Goal: Task Accomplishment & Management: Complete application form

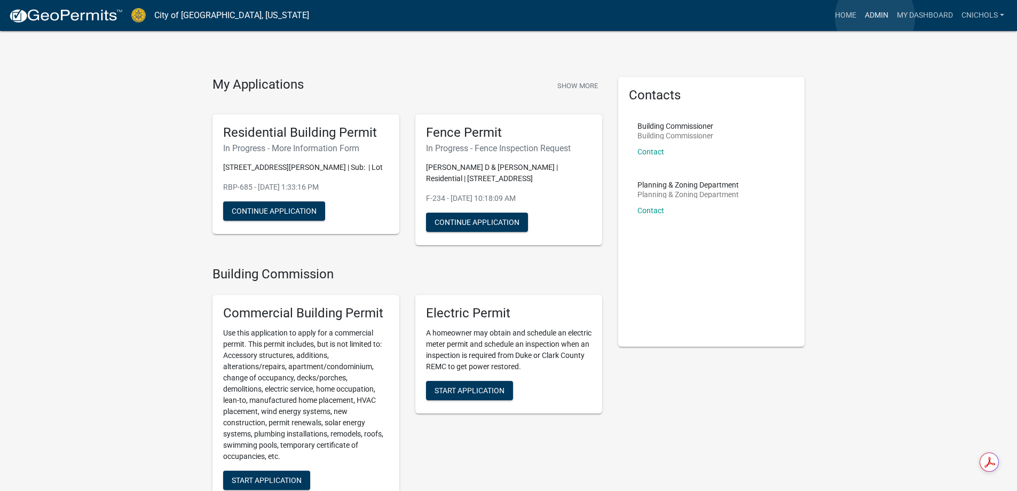
click at [875, 17] on link "Admin" at bounding box center [877, 15] width 32 height 20
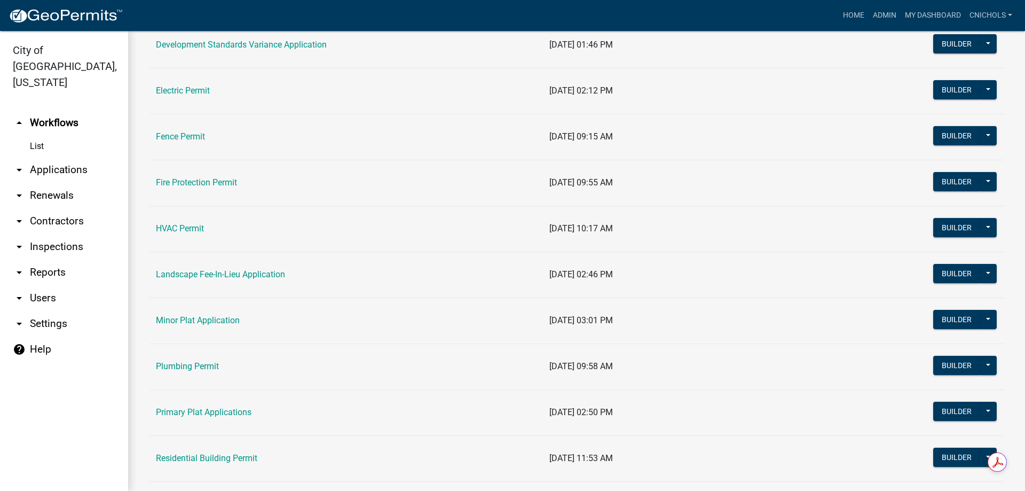
scroll to position [374, 0]
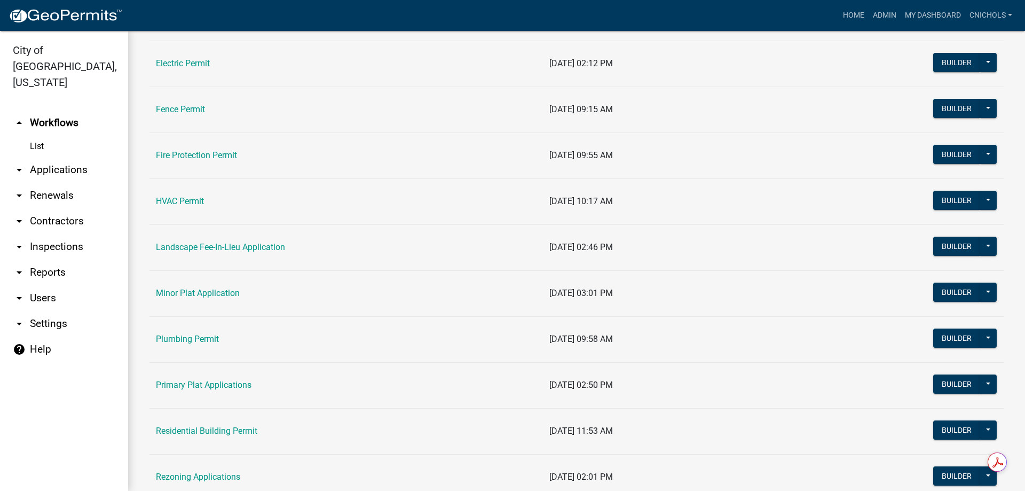
click at [224, 428] on link "Residential Building Permit" at bounding box center [206, 431] width 101 height 10
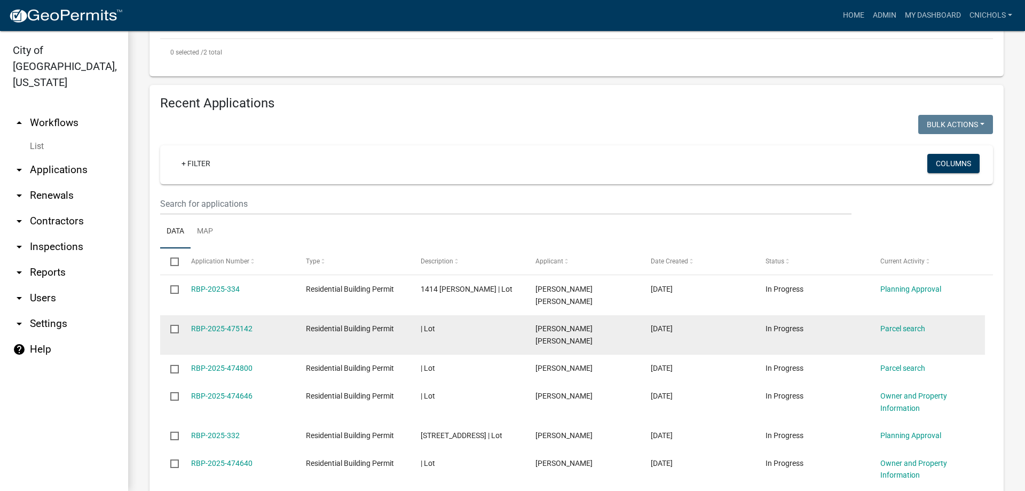
scroll to position [427, 0]
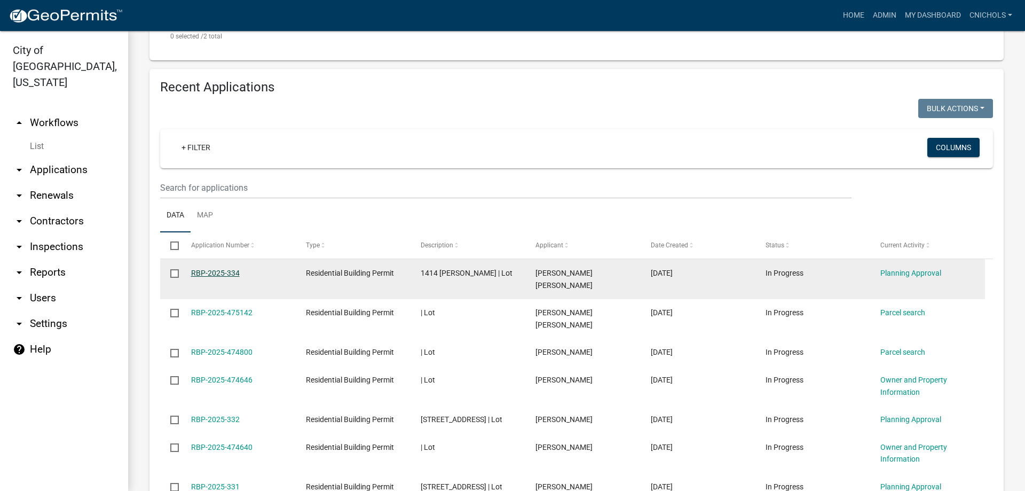
click at [205, 272] on link "RBP-2025-334" at bounding box center [215, 273] width 49 height 9
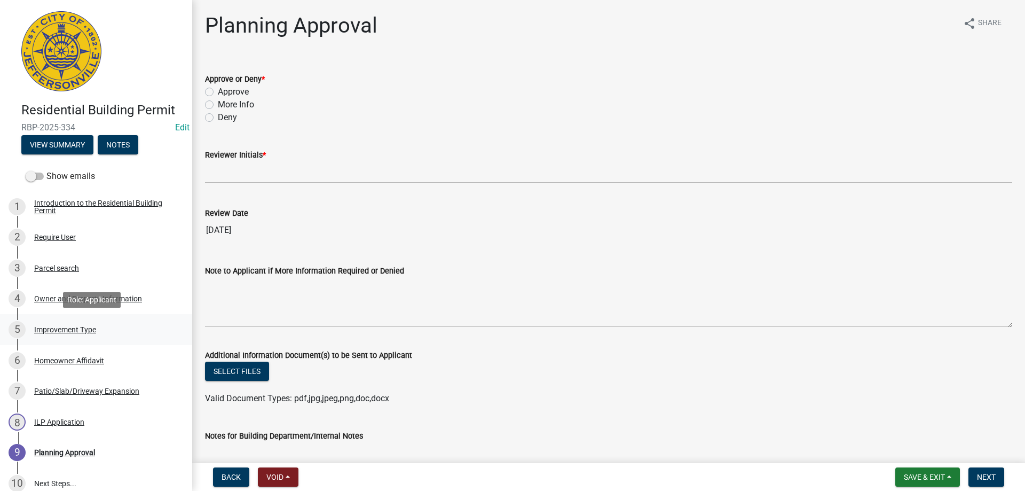
click at [69, 327] on div "Improvement Type" at bounding box center [65, 329] width 62 height 7
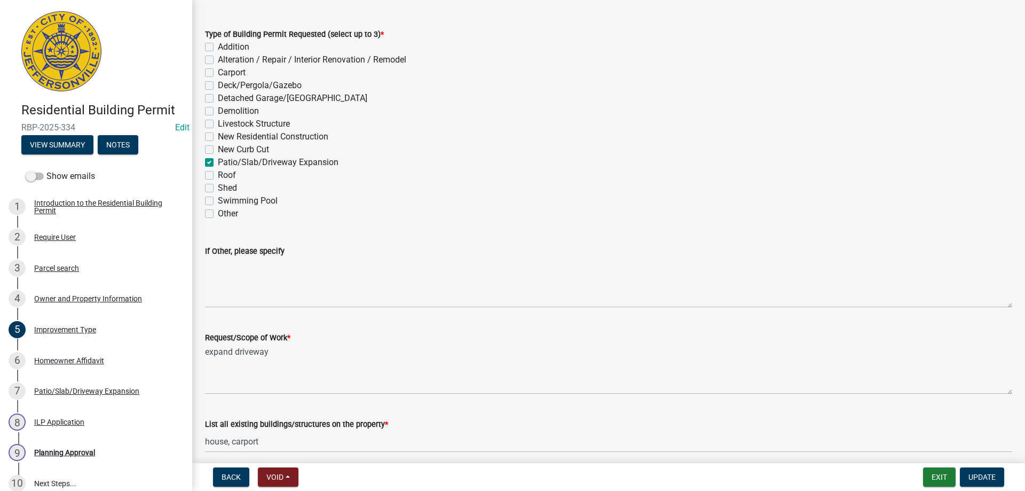
scroll to position [89, 0]
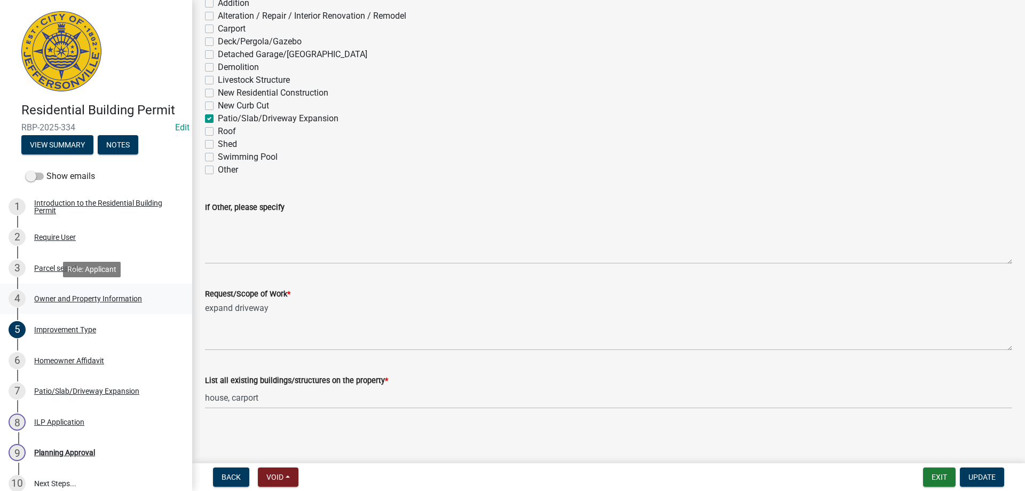
click at [81, 295] on div "Owner and Property Information" at bounding box center [88, 298] width 108 height 7
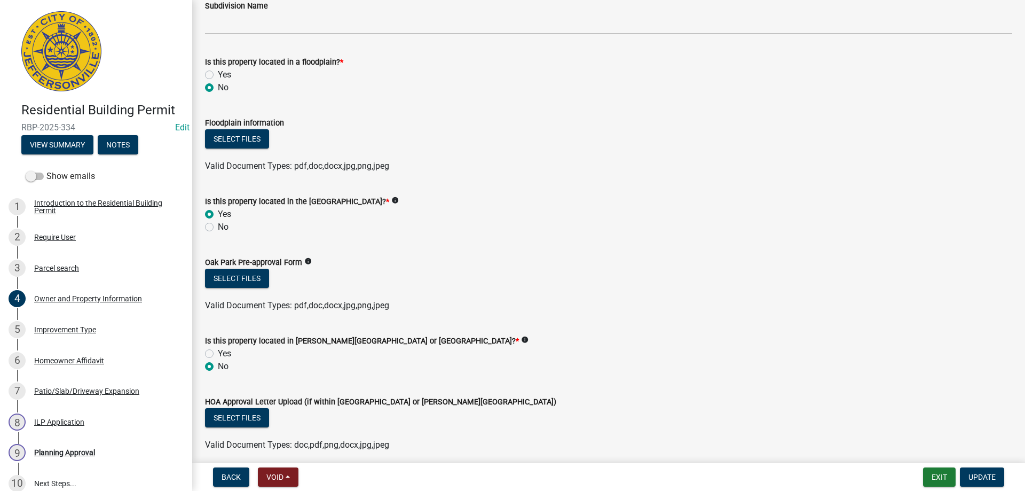
scroll to position [748, 0]
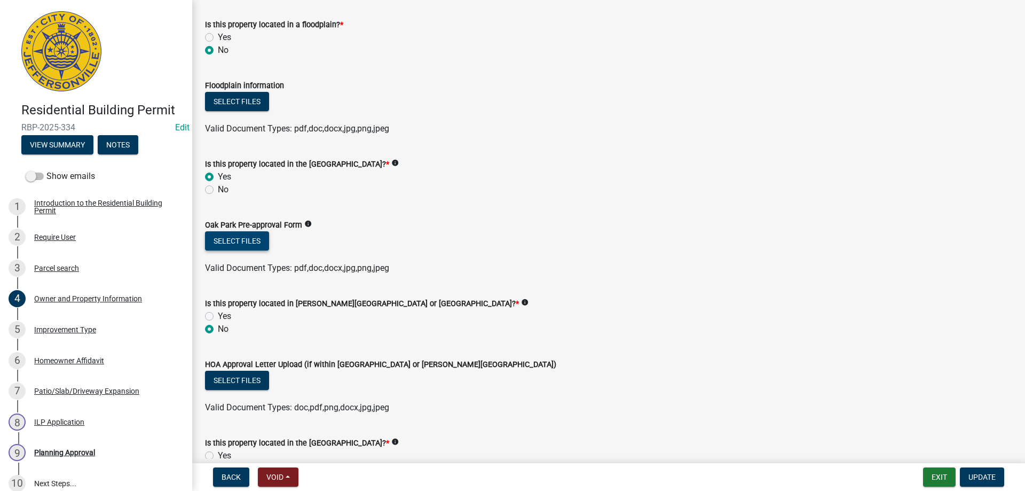
click at [238, 241] on button "Select files" at bounding box center [237, 240] width 64 height 19
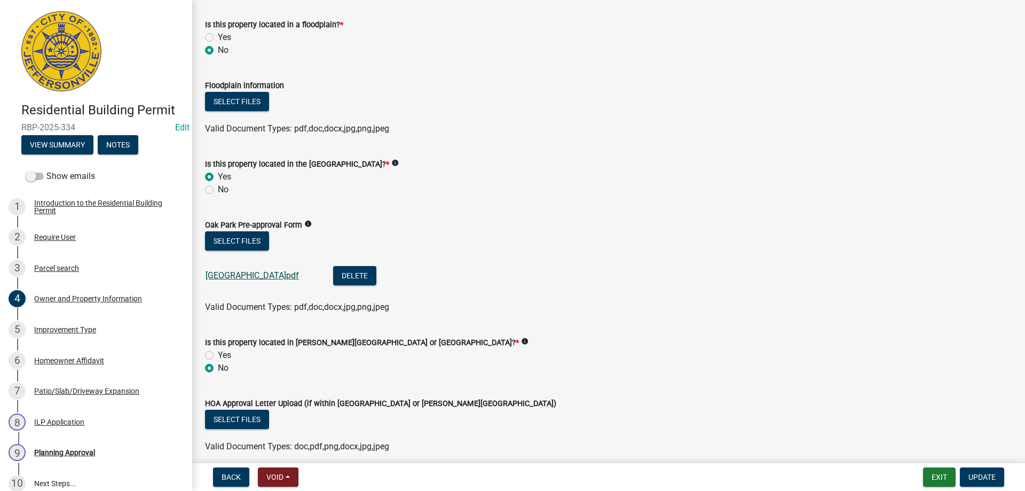
click at [226, 273] on link "[GEOGRAPHIC_DATA]pdf" at bounding box center [252, 275] width 93 height 10
click at [970, 476] on span "Update" at bounding box center [982, 477] width 27 height 9
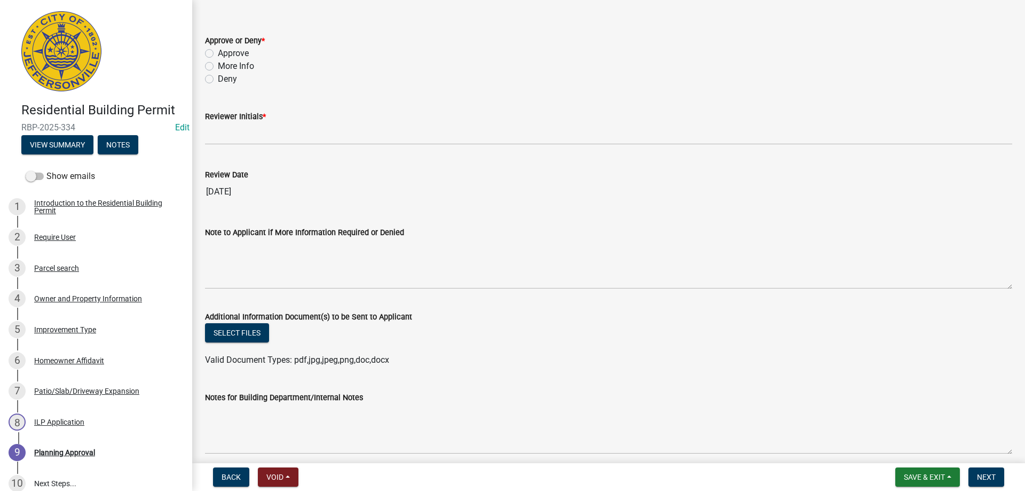
scroll to position [84, 0]
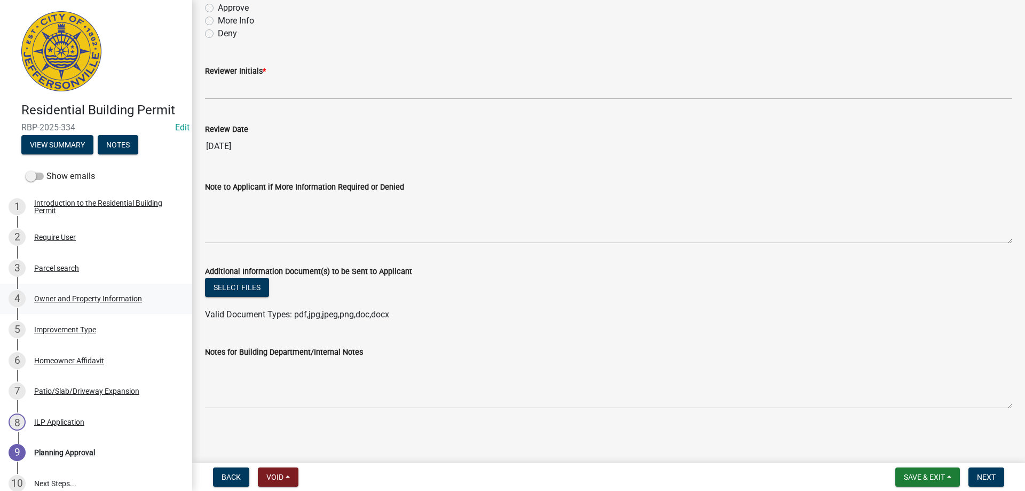
click at [65, 297] on div "Owner and Property Information" at bounding box center [88, 298] width 108 height 7
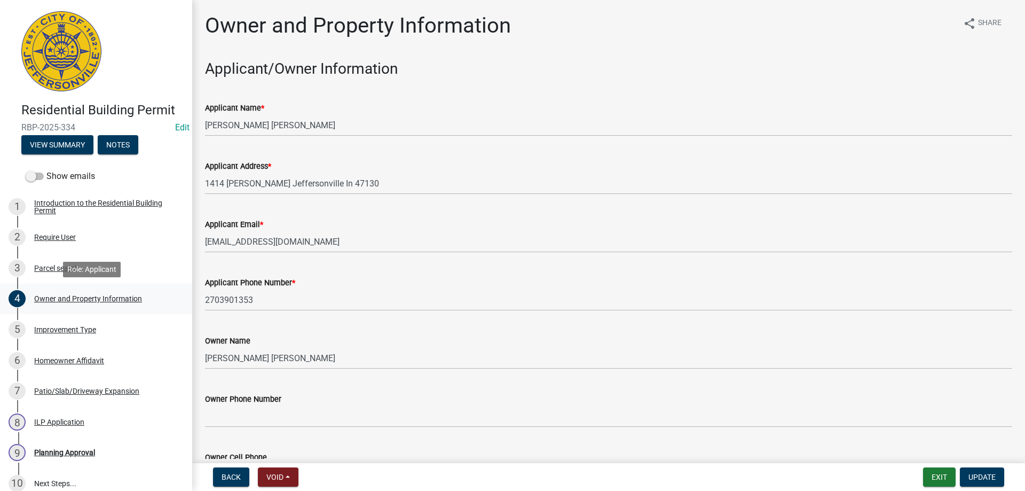
click at [83, 298] on div "Owner and Property Information" at bounding box center [88, 298] width 108 height 7
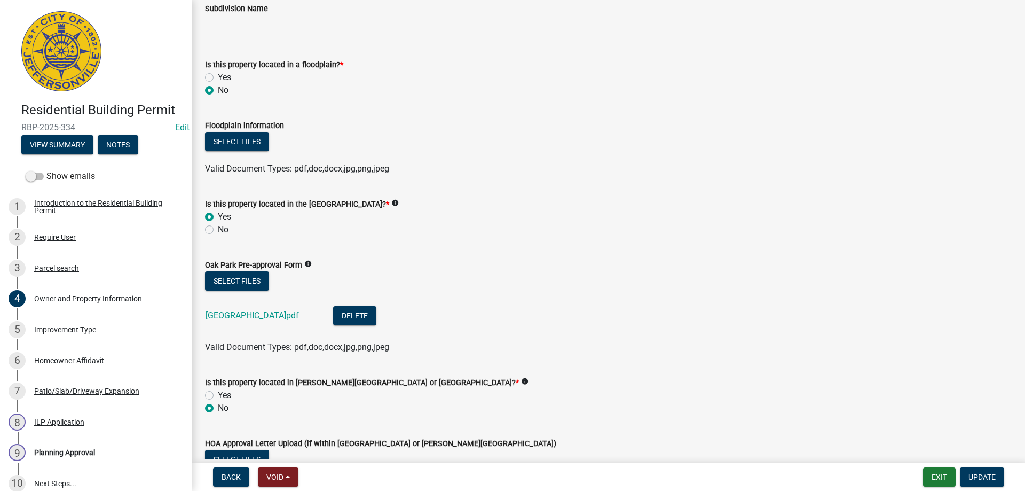
scroll to position [801, 0]
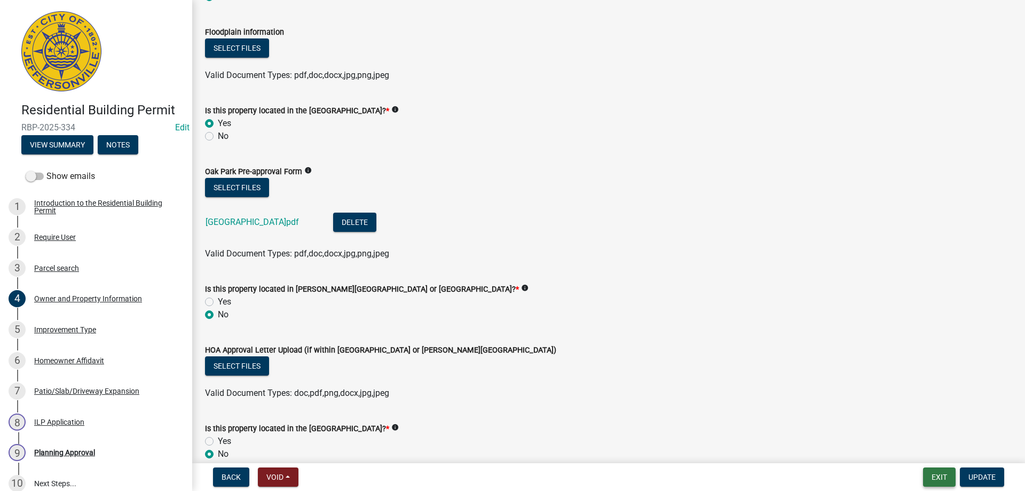
click at [938, 479] on button "Exit" at bounding box center [939, 476] width 33 height 19
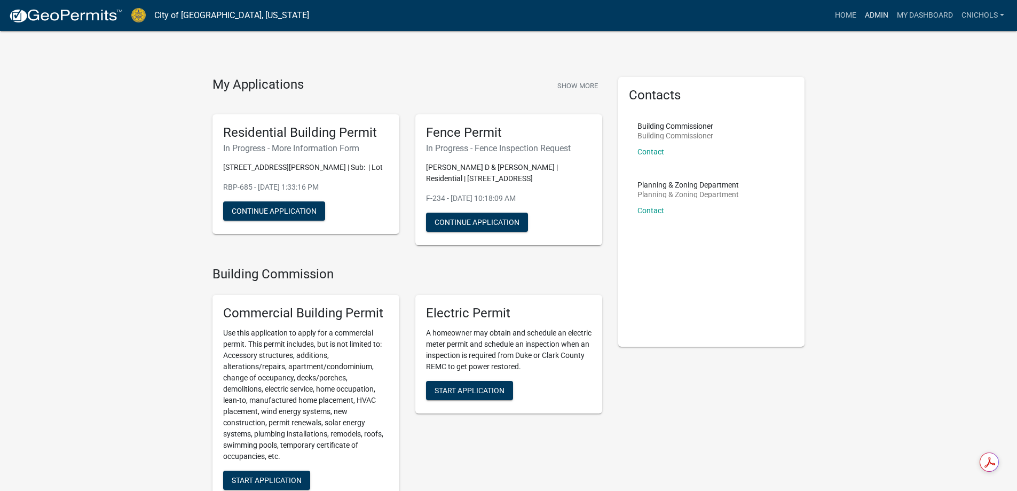
click at [881, 13] on link "Admin" at bounding box center [877, 15] width 32 height 20
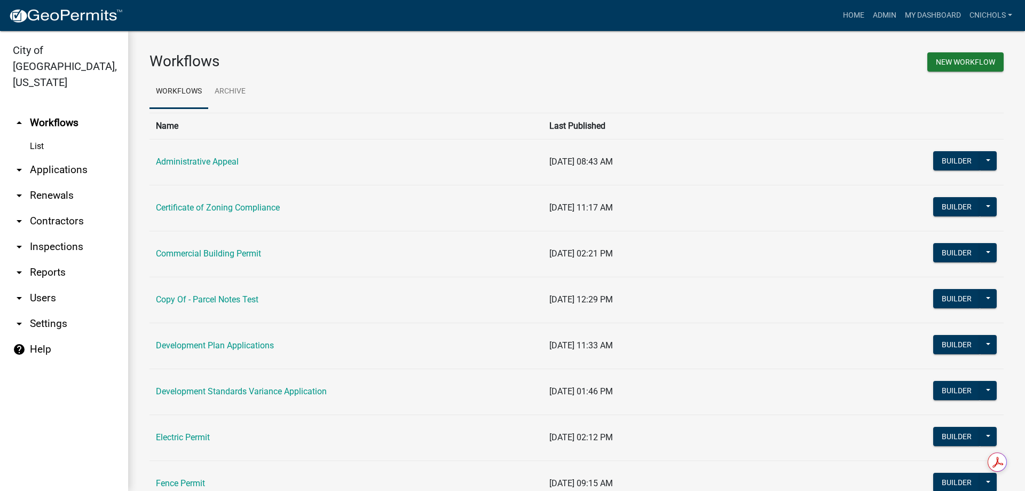
click at [60, 157] on link "arrow_drop_down Applications" at bounding box center [64, 170] width 128 height 26
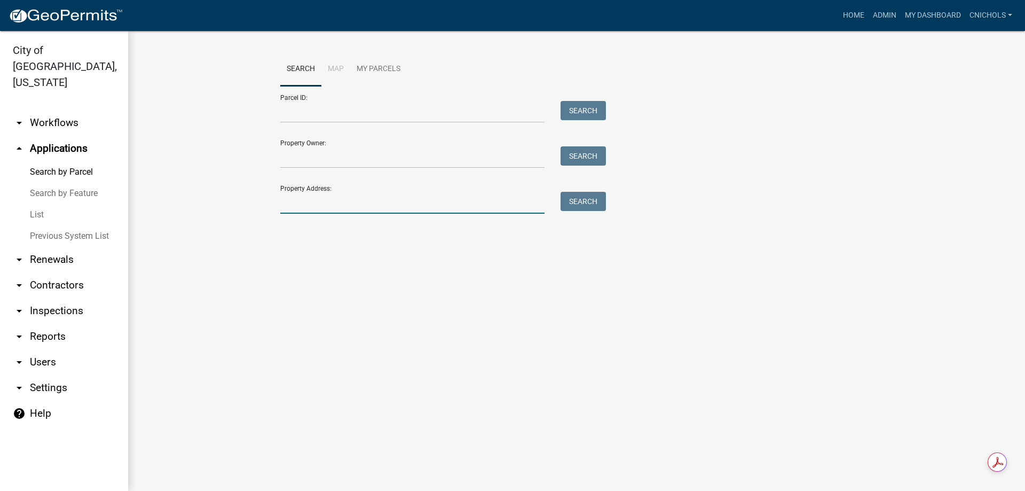
click at [294, 203] on input "Property Address:" at bounding box center [412, 203] width 264 height 22
type input "1414 alli"
click at [581, 199] on button "Search" at bounding box center [583, 201] width 45 height 19
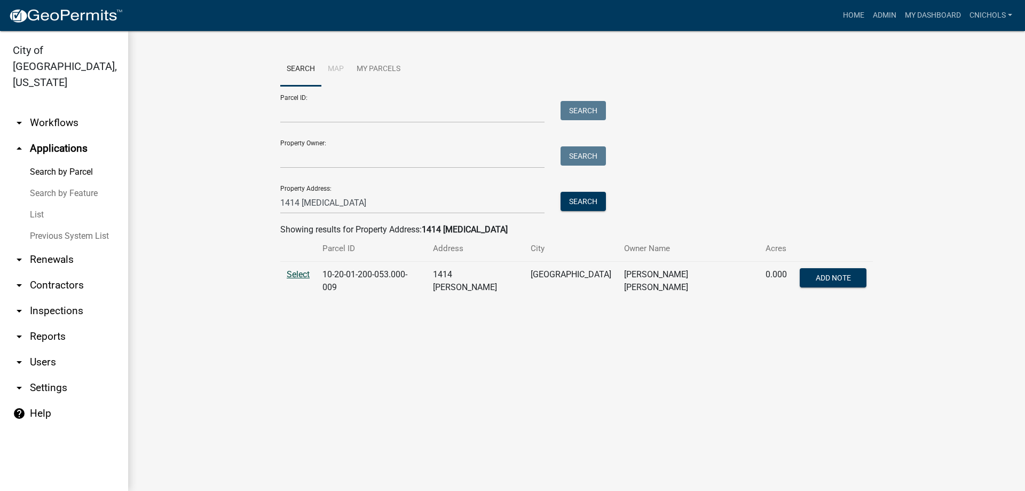
click at [295, 270] on span "Select" at bounding box center [298, 274] width 23 height 10
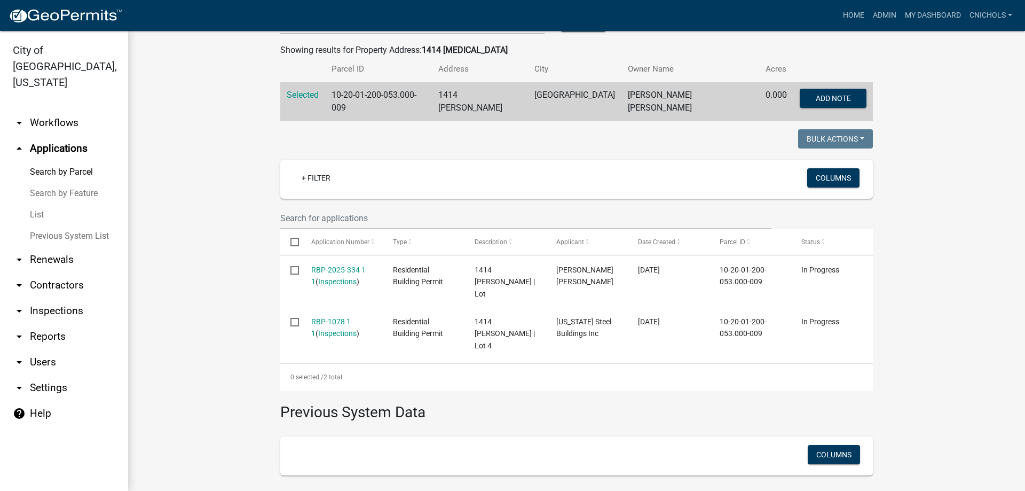
scroll to position [214, 0]
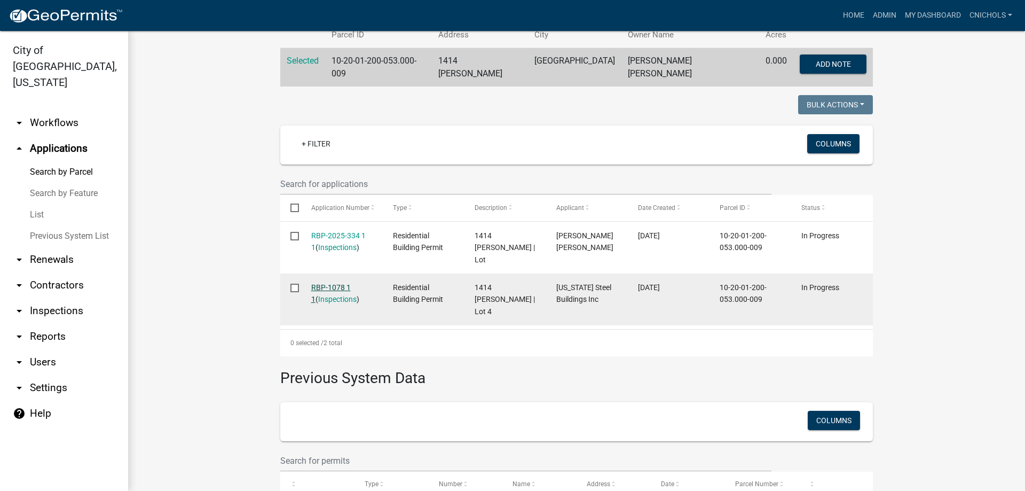
click at [326, 283] on link "RBP-1078 1 1" at bounding box center [331, 293] width 40 height 21
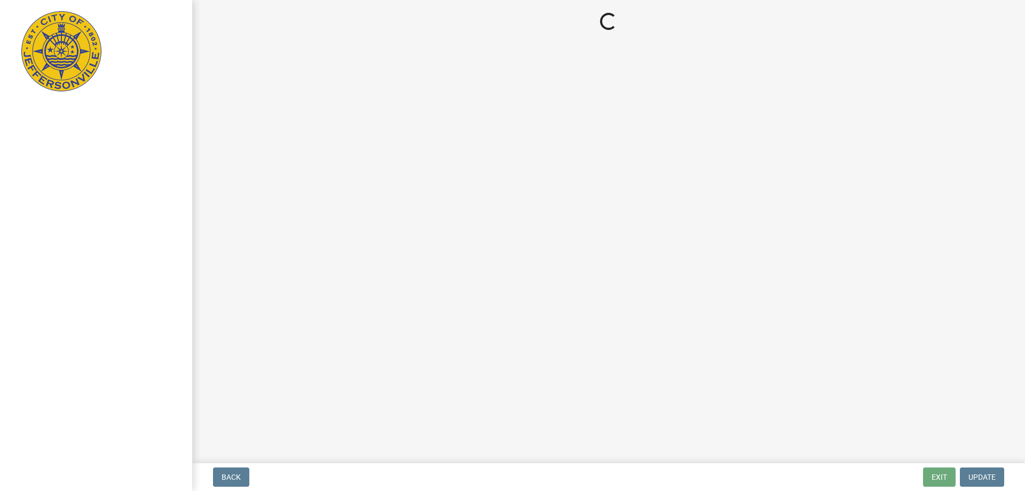
select select "3: 3"
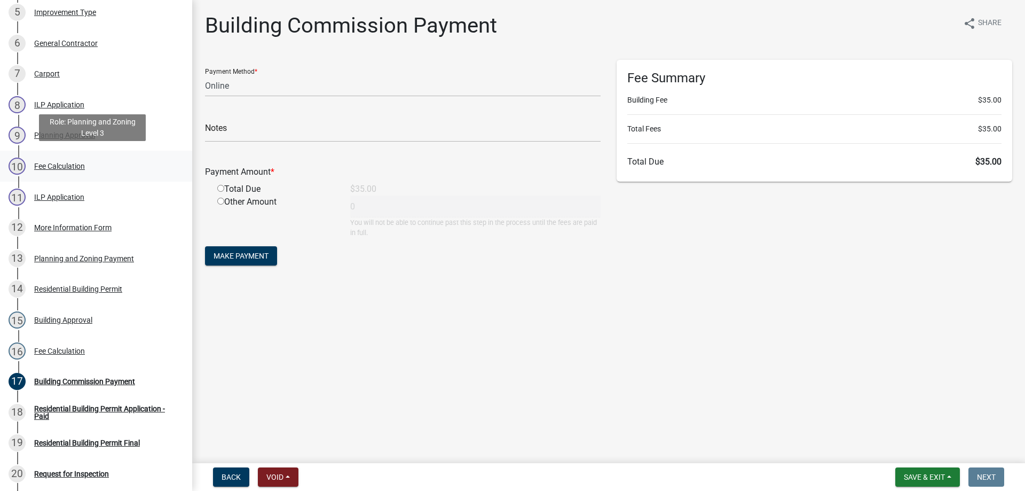
scroll to position [320, 0]
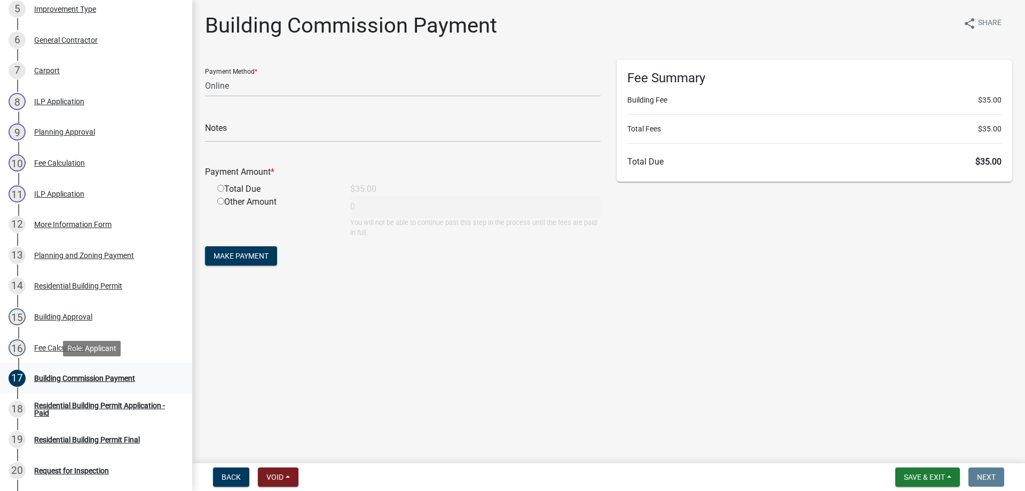
click at [100, 378] on div "Building Commission Payment" at bounding box center [84, 377] width 101 height 7
click at [951, 475] on button "Save & Exit" at bounding box center [928, 476] width 65 height 19
click at [917, 449] on button "Save & Exit" at bounding box center [917, 449] width 85 height 26
